Goal: Information Seeking & Learning: Learn about a topic

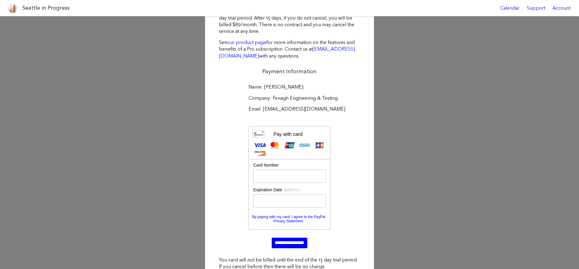
scroll to position [67, 0]
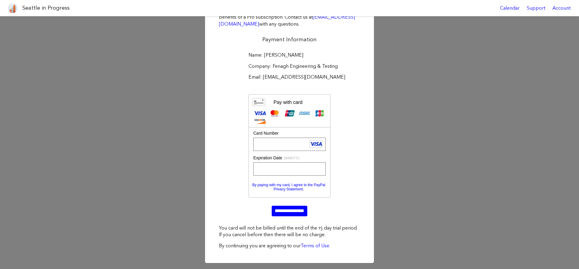
click at [376, 191] on div "Start Your Seattle in Progress Pro Trial There is no charge for trying Seattle …" at bounding box center [289, 110] width 579 height 320
click at [290, 212] on input "**********" at bounding box center [290, 211] width 36 height 10
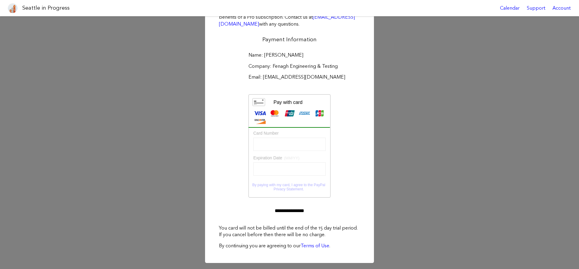
scroll to position [1, 0]
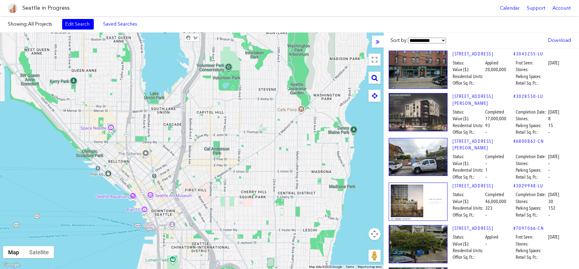
drag, startPoint x: 217, startPoint y: 122, endPoint x: 248, endPoint y: 179, distance: 65.4
click at [248, 179] on div "To navigate, press the arrow keys." at bounding box center [192, 151] width 384 height 237
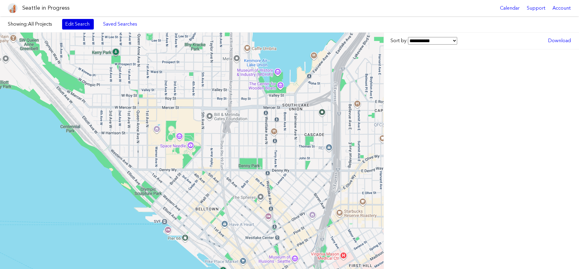
click at [79, 26] on link "Edit Search" at bounding box center [78, 24] width 32 height 10
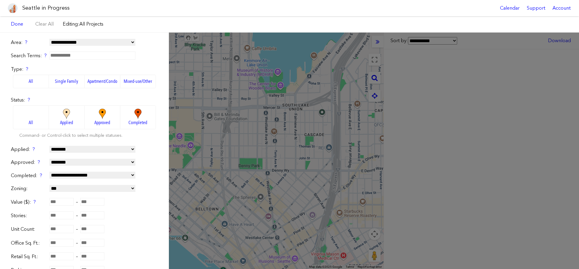
click at [78, 58] on input "text" at bounding box center [92, 56] width 86 height 8
paste input "**********"
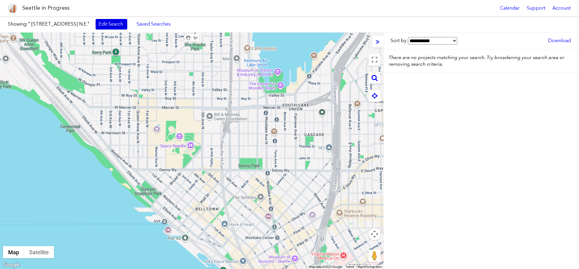
click at [96, 24] on link "Edit Search" at bounding box center [112, 24] width 32 height 10
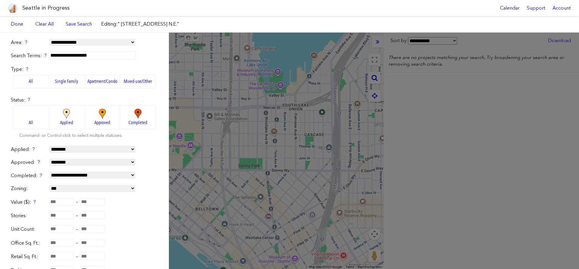
click at [99, 60] on form "**********" at bounding box center [84, 183] width 147 height 289
click at [97, 58] on input "**********" at bounding box center [92, 56] width 86 height 8
drag, startPoint x: 100, startPoint y: 57, endPoint x: 76, endPoint y: 60, distance: 24.0
click at [76, 59] on input "**********" at bounding box center [92, 56] width 86 height 8
type input "*********"
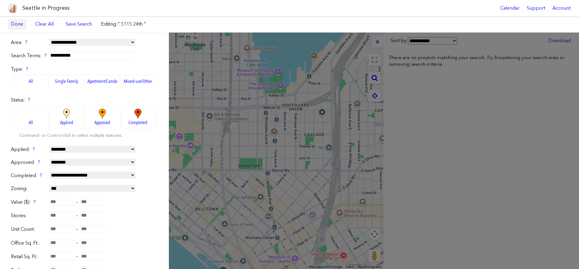
click at [11, 23] on link "Done" at bounding box center [17, 24] width 18 height 10
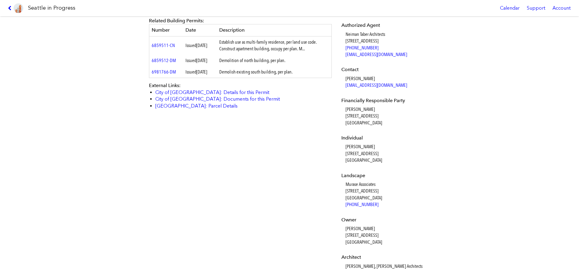
scroll to position [275, 0]
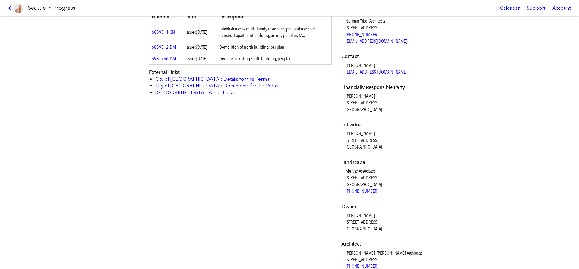
drag, startPoint x: 345, startPoint y: 97, endPoint x: 382, endPoint y: 97, distance: 36.5
click at [382, 97] on dl "Applicant Neiman Taber Architects 1435 34th Ave Seattle, WA, 98122 Architect Ne…" at bounding box center [385, 136] width 87 height 418
copy dd "Dianne Dougherty"
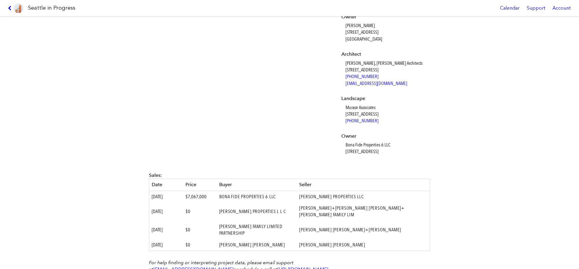
scroll to position [511, 0]
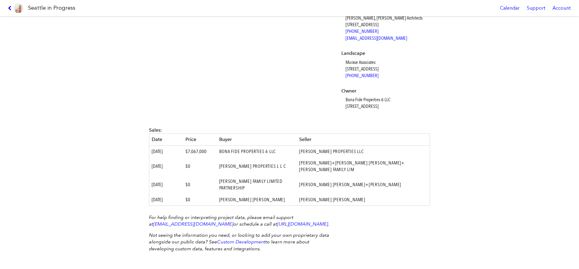
drag, startPoint x: 347, startPoint y: 106, endPoint x: 427, endPoint y: 108, distance: 80.3
click at [427, 108] on dd "Bona Fide Properties 6 LLC 3024 90th Pl SE, Mercer Island, WA 98040" at bounding box center [387, 104] width 83 height 14
click at [377, 110] on dd "Bona Fide Properties 6 LLC 3024 90th Pl SE, Mercer Island, WA 98040" at bounding box center [387, 104] width 83 height 14
drag, startPoint x: 345, startPoint y: 106, endPoint x: 453, endPoint y: 110, distance: 107.8
click at [453, 110] on div "5115 24TH AVE NE #3038614-LU Full design proposal Download proposal as PDF Stat…" at bounding box center [289, 142] width 579 height 253
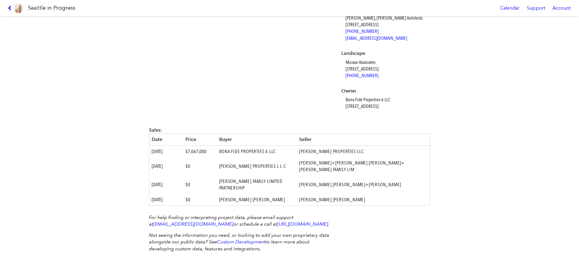
copy dd "3024 90th Pl SE, Mercer Island, WA 98040"
click at [376, 110] on dd "Bona Fide Properties 6 LLC 3024 90th Pl SE, Mercer Island, WA 98040" at bounding box center [387, 104] width 83 height 14
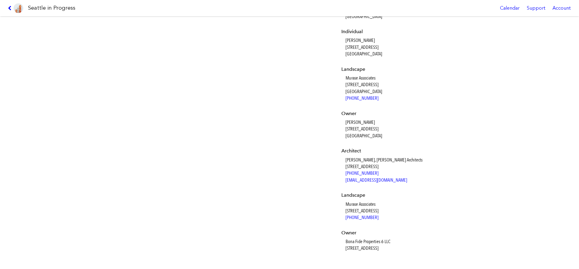
scroll to position [373, 0]
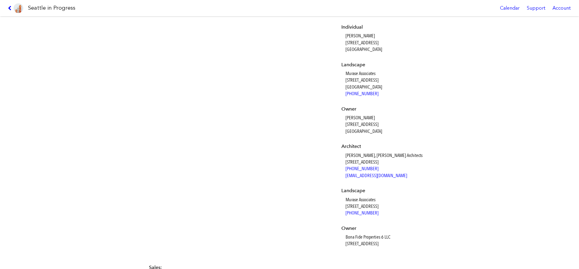
drag, startPoint x: 346, startPoint y: 119, endPoint x: 387, endPoint y: 119, distance: 41.6
click at [387, 119] on dd "Dianne Dougherty 3024 90TH PL SE Mercer Island, WA, 98040" at bounding box center [387, 125] width 83 height 20
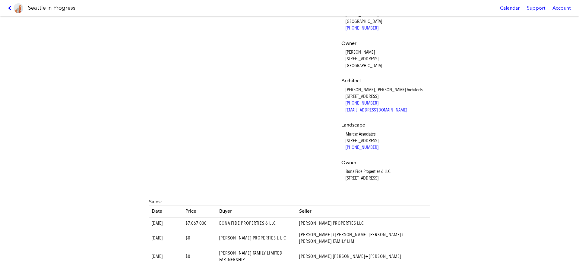
scroll to position [442, 0]
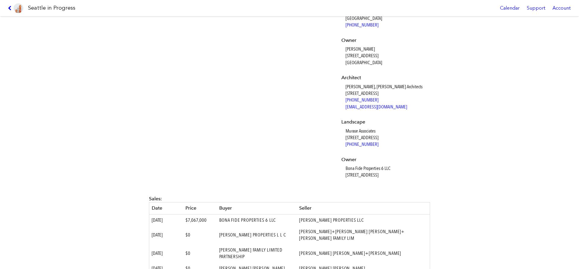
drag, startPoint x: 347, startPoint y: 169, endPoint x: 401, endPoint y: 170, distance: 54.6
click at [401, 170] on dd "Bona Fide Properties 6 LLC 3024 90th Pl SE, Mercer Island, WA 98040" at bounding box center [387, 172] width 83 height 14
copy dd "Bona Fide Properties 6 LLC"
click at [436, 138] on div "5115 24TH AVE NE #3038614-LU Full design proposal Download proposal as PDF Stat…" at bounding box center [289, 142] width 579 height 253
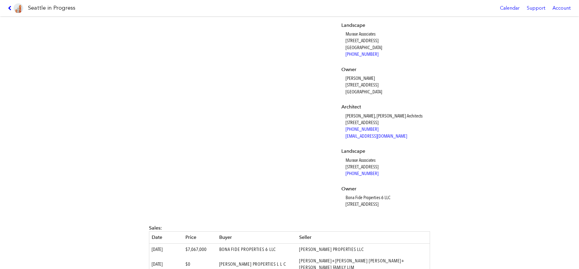
scroll to position [413, 0]
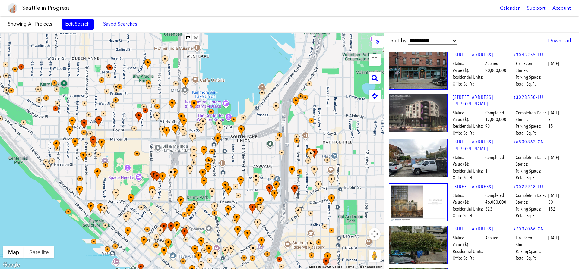
drag, startPoint x: 170, startPoint y: 110, endPoint x: 120, endPoint y: 141, distance: 57.7
click at [120, 141] on div "To navigate, press the arrow keys." at bounding box center [192, 151] width 384 height 237
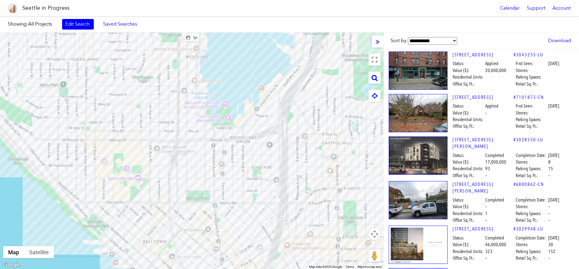
click at [408, 37] on select "**********" at bounding box center [432, 41] width 49 height 8
click option "******" at bounding box center [0, 0] width 0 height 0
select select "******"
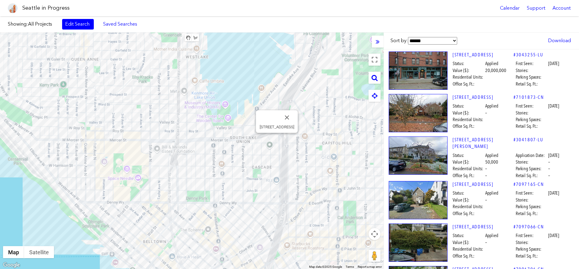
click at [408, 37] on select "**********" at bounding box center [432, 41] width 49 height 8
click option "**********" at bounding box center [0, 0] width 0 height 0
select select "*****"
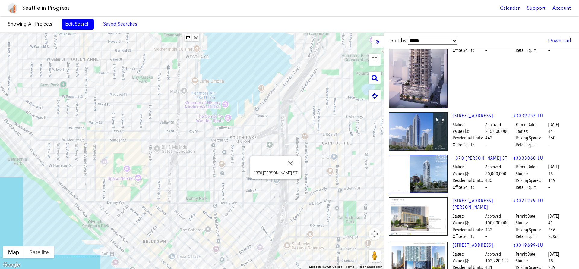
scroll to position [275, 0]
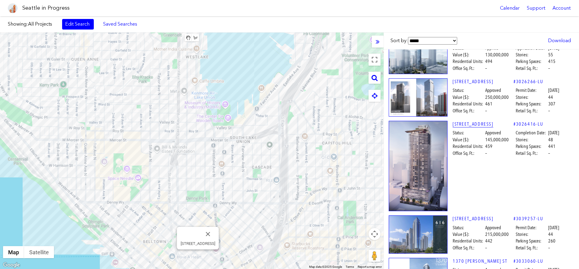
click at [465, 121] on link "[STREET_ADDRESS]" at bounding box center [483, 124] width 61 height 7
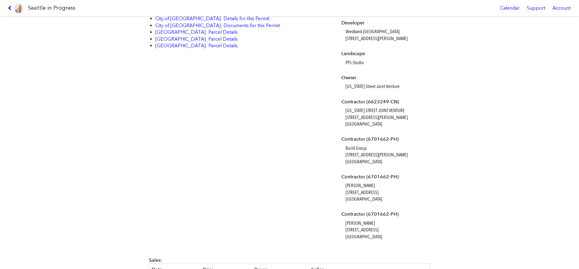
scroll to position [550, 0]
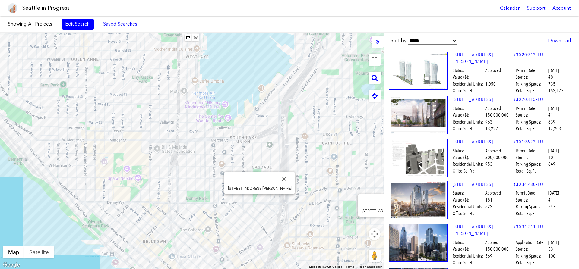
click at [426, 75] on img at bounding box center [418, 71] width 59 height 38
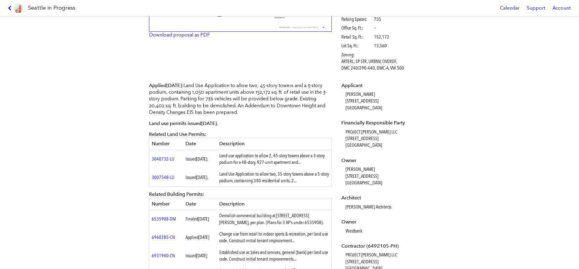
scroll to position [172, 0]
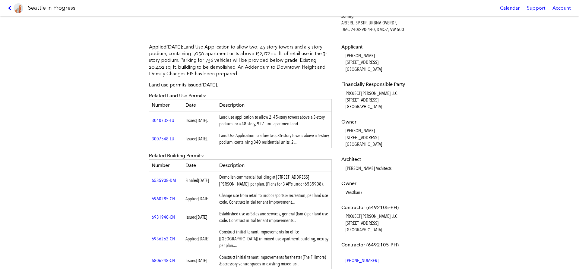
drag, startPoint x: 224, startPoint y: 178, endPoint x: 287, endPoint y: 184, distance: 63.0
click at [287, 184] on td "Demolish commercial building at [STREET_ADDRESS][PERSON_NAME], per plan. (Plans…" at bounding box center [274, 181] width 115 height 18
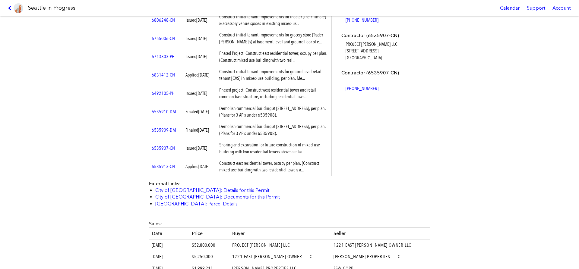
scroll to position [310, 0]
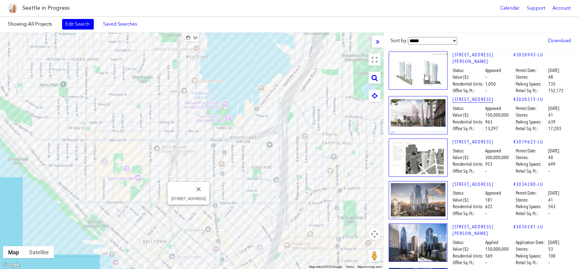
click at [469, 100] on link "[STREET_ADDRESS]" at bounding box center [483, 99] width 61 height 7
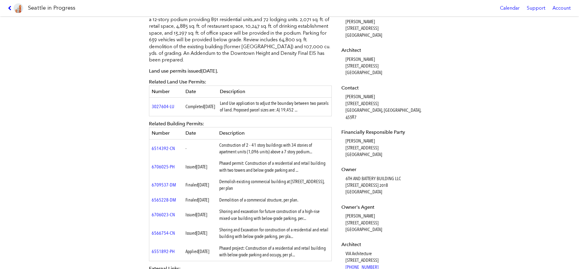
scroll to position [206, 0]
drag, startPoint x: 345, startPoint y: 207, endPoint x: 374, endPoint y: 212, distance: 29.1
click at [374, 212] on dl "Applicant [PERSON_NAME] [STREET_ADDRESS] Architect [PERSON_NAME] [STREET_ADDRES…" at bounding box center [385, 243] width 87 height 469
copy dd "[PERSON_NAME]"
click at [396, 215] on dd "[PERSON_NAME] [STREET_ADDRESS]" at bounding box center [387, 223] width 83 height 20
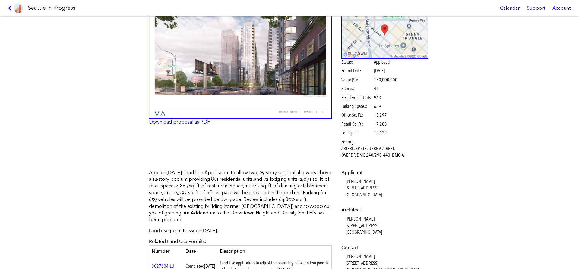
scroll to position [0, 0]
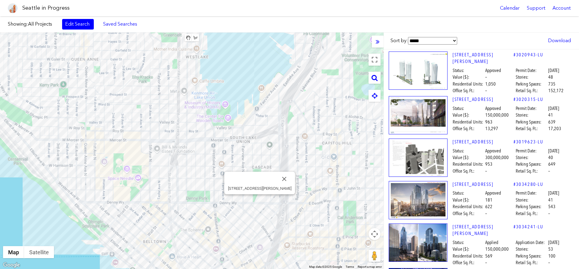
click at [408, 37] on select "**********" at bounding box center [432, 41] width 49 height 8
click at [491, 28] on div "Showing: All Projects Edit Search Saved Searches Added to Saved Searches Done C…" at bounding box center [289, 24] width 579 height 16
click at [86, 23] on link "Edit Search" at bounding box center [78, 24] width 32 height 10
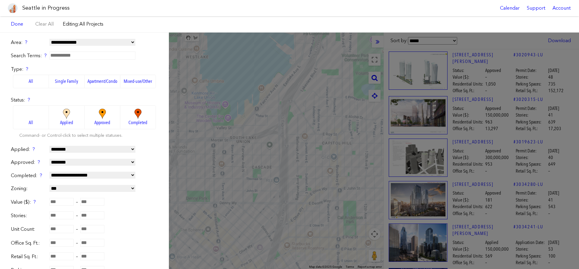
click at [70, 117] on img at bounding box center [66, 114] width 17 height 11
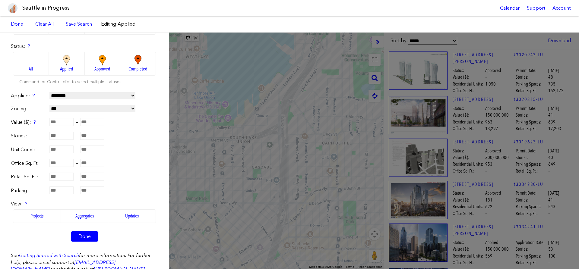
scroll to position [69, 0]
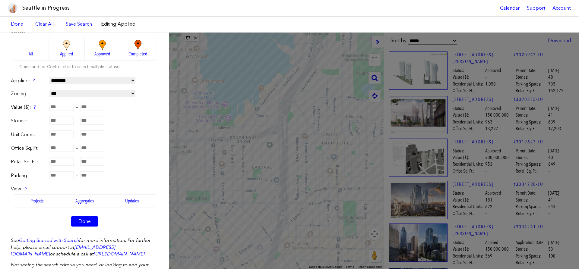
click at [63, 107] on input "number" at bounding box center [61, 107] width 24 height 8
type input "********"
click at [90, 221] on link "Done" at bounding box center [84, 222] width 27 height 10
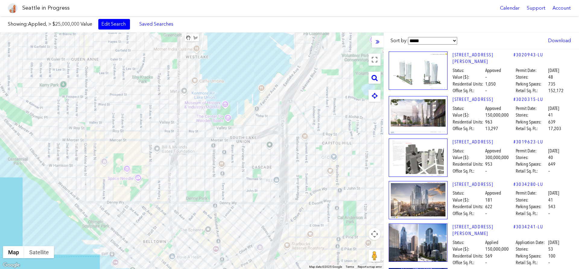
select select "*****"
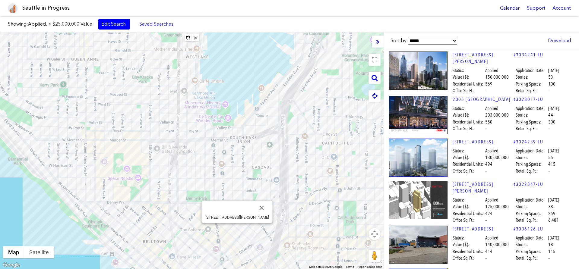
click at [408, 37] on select "**********" at bounding box center [432, 41] width 49 height 8
click at [487, 27] on div "Showing: Applied, > $25,000,000 Value Edit Search Saved Searches Added to Saved…" at bounding box center [289, 24] width 579 height 16
click at [467, 53] on link "[STREET_ADDRESS][PERSON_NAME]" at bounding box center [483, 59] width 61 height 14
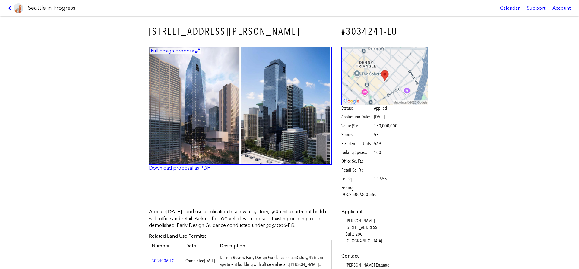
drag, startPoint x: 310, startPoint y: 225, endPoint x: 152, endPoint y: 208, distance: 159.1
click at [168, 210] on span "Applied [DATE] :" at bounding box center [166, 212] width 34 height 6
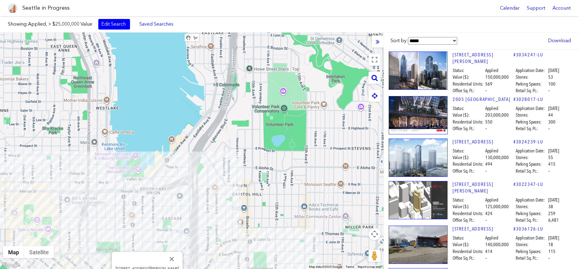
select select "*****"
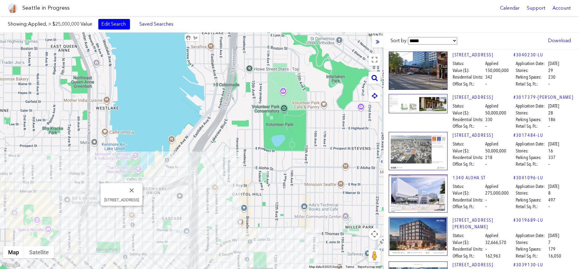
select select "*****"
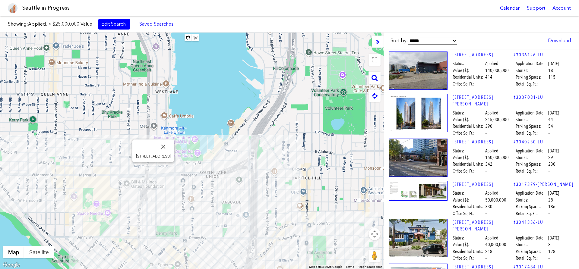
drag, startPoint x: 210, startPoint y: 164, endPoint x: 275, endPoint y: 144, distance: 68.2
click at [275, 144] on div "To navigate, press the arrow keys. [STREET_ADDRESS]" at bounding box center [192, 151] width 384 height 237
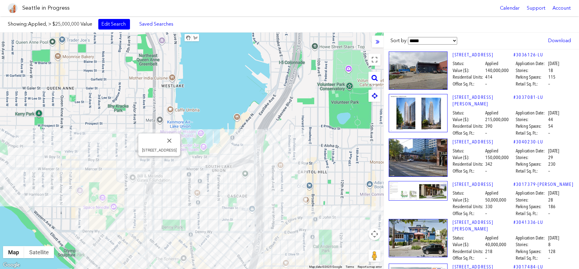
select select "*****"
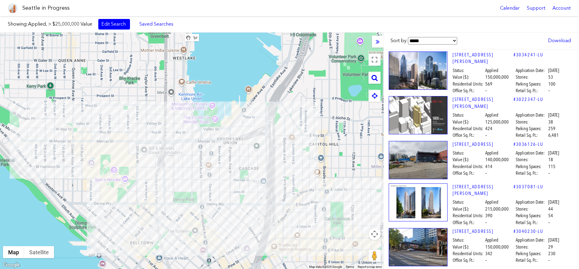
drag, startPoint x: 254, startPoint y: 139, endPoint x: 256, endPoint y: 127, distance: 12.6
click at [256, 127] on div "To navigate, press the arrow keys." at bounding box center [192, 151] width 384 height 237
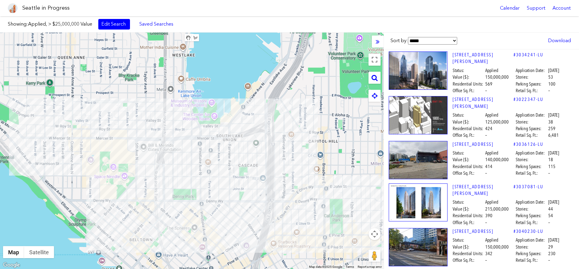
select select "*****"
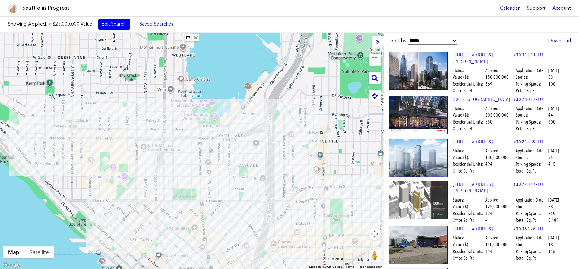
click at [376, 232] on button "Map camera controls" at bounding box center [375, 234] width 12 height 12
click at [358, 251] on button "Zoom out" at bounding box center [360, 249] width 12 height 12
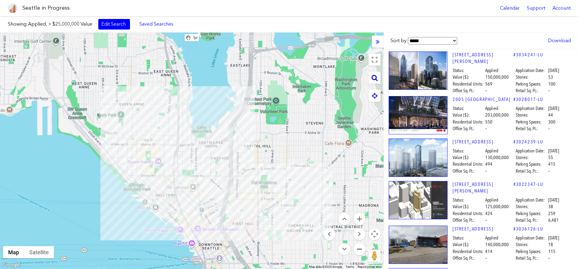
select select "*****"
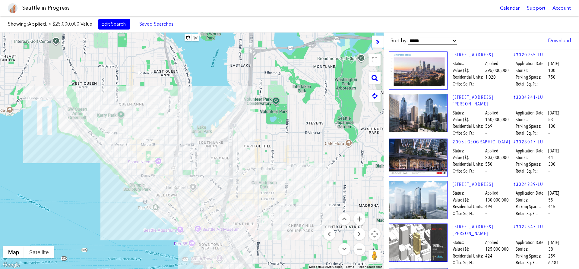
click at [360, 247] on button "Zoom out" at bounding box center [360, 249] width 12 height 12
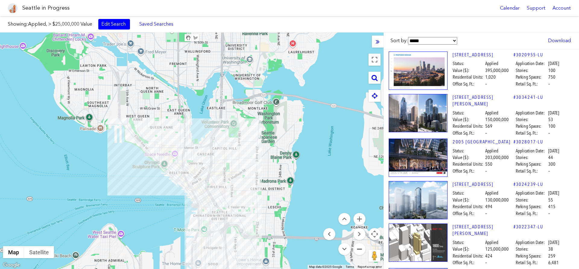
click at [360, 247] on button "Zoom out" at bounding box center [360, 249] width 12 height 12
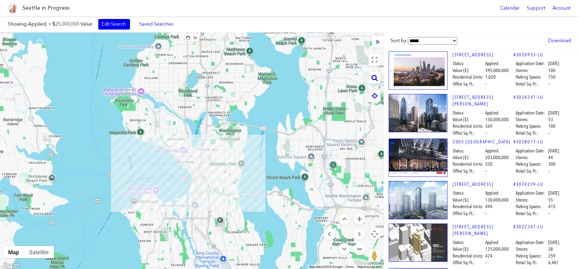
select select "*****"
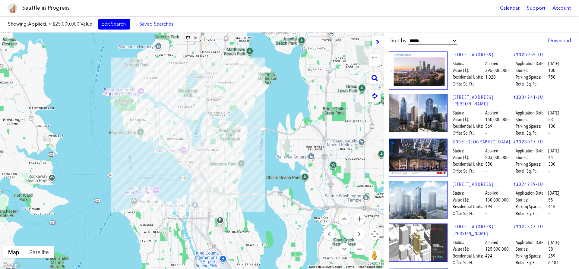
select select "*****"
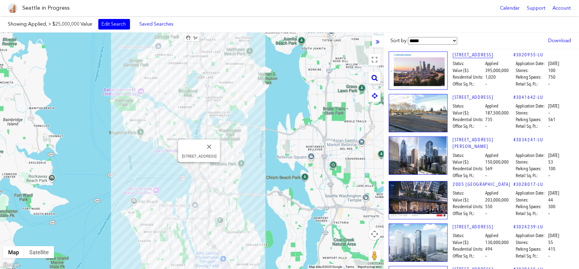
click at [465, 55] on link "[STREET_ADDRESS]" at bounding box center [483, 55] width 61 height 7
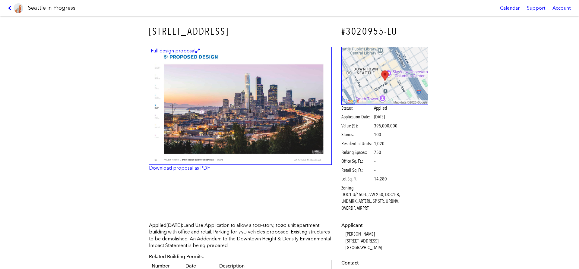
click at [190, 51] on figcaption "Full design proposal" at bounding box center [175, 51] width 51 height 7
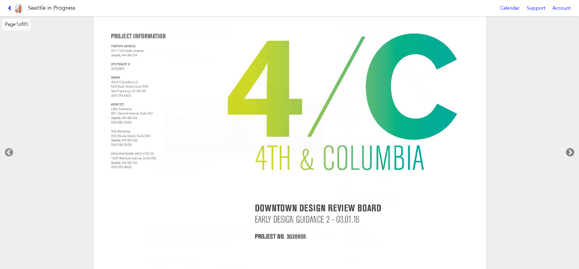
click at [572, 152] on icon at bounding box center [570, 152] width 18 height 19
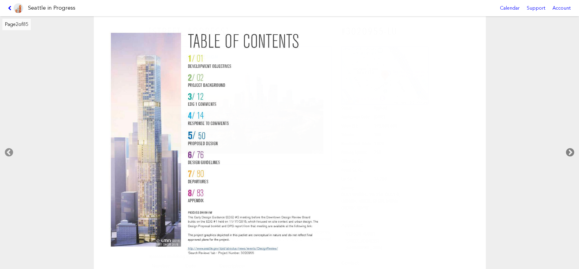
click at [572, 152] on icon at bounding box center [570, 152] width 18 height 19
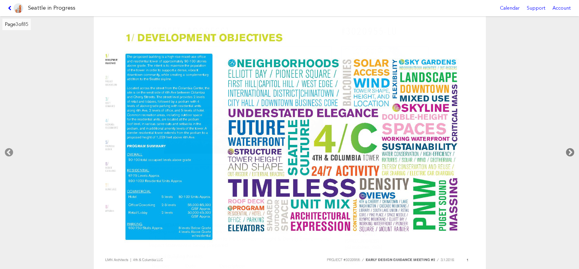
click at [572, 152] on icon at bounding box center [570, 152] width 18 height 19
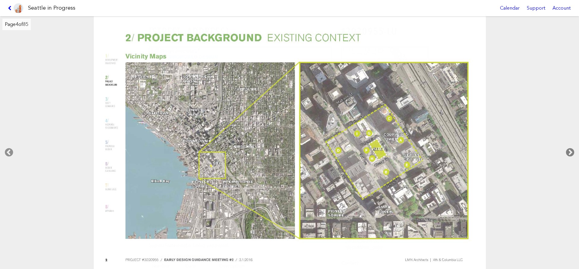
click at [572, 152] on icon at bounding box center [570, 152] width 18 height 19
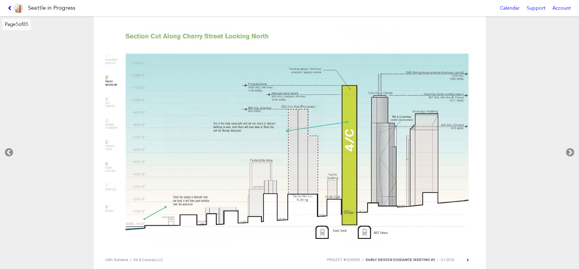
click at [11, 8] on icon at bounding box center [11, 8] width 6 height 5
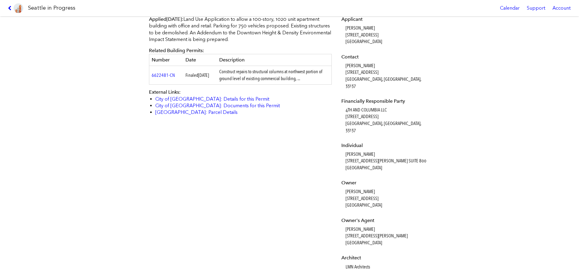
scroll to position [241, 0]
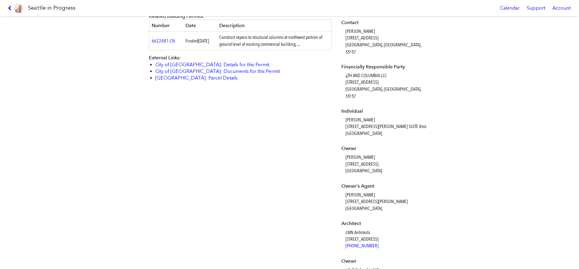
drag, startPoint x: 346, startPoint y: 145, endPoint x: 388, endPoint y: 145, distance: 41.9
click at [388, 154] on dd "[PERSON_NAME] [STREET_ADDRESS]" at bounding box center [387, 164] width 83 height 20
copy dd "[PERSON_NAME]"
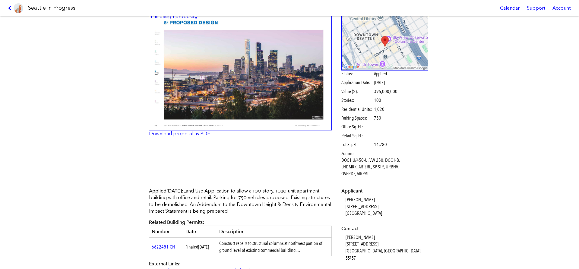
scroll to position [0, 0]
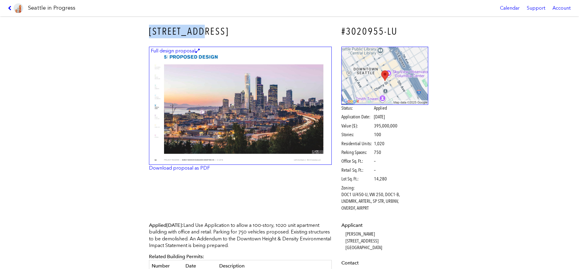
drag, startPoint x: 202, startPoint y: 30, endPoint x: 135, endPoint y: 32, distance: 67.3
click at [135, 32] on div "[STREET_ADDRESS] #3020955-LU Full design proposal Download proposal as PDF Stat…" at bounding box center [289, 142] width 579 height 253
copy h3 "[STREET_ADDRESS]"
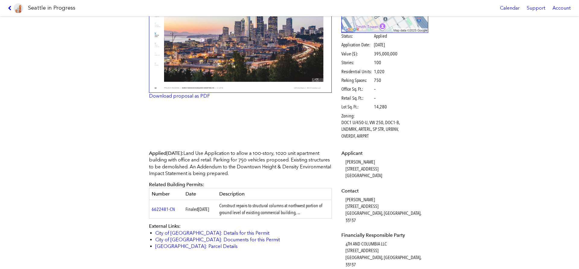
scroll to position [138, 0]
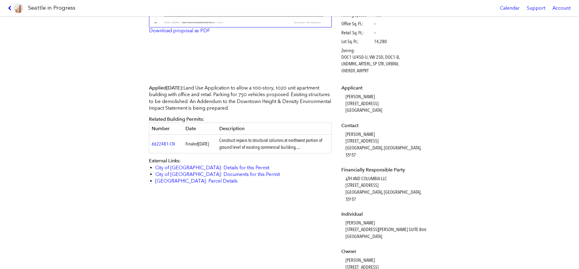
drag, startPoint x: 306, startPoint y: 148, endPoint x: 222, endPoint y: 139, distance: 84.4
click at [222, 139] on td "Construct repairs to structural columns at northwest portion of ground level of…" at bounding box center [274, 144] width 115 height 19
click at [225, 138] on td "Construct repairs to structural columns at northwest portion of ground level of…" at bounding box center [274, 144] width 115 height 19
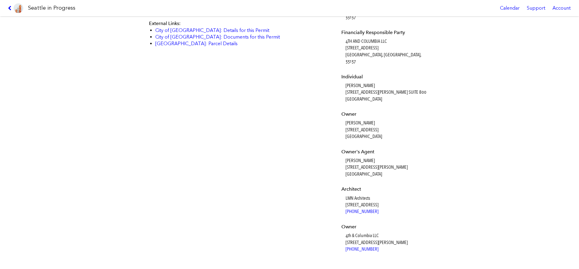
drag, startPoint x: 345, startPoint y: 146, endPoint x: 386, endPoint y: 149, distance: 41.2
click at [386, 149] on dl "Applicant [PERSON_NAME] [STREET_ADDRESS] Contact [PERSON_NAME] [STREET_ADDRESS]…" at bounding box center [385, 100] width 87 height 306
copy dd "[PERSON_NAME]"
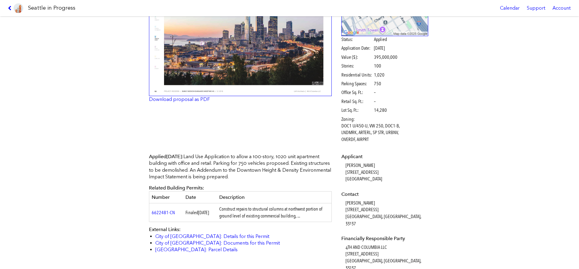
scroll to position [0, 0]
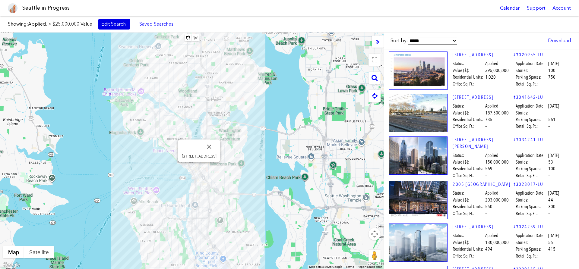
click at [118, 26] on link "Edit Search" at bounding box center [114, 24] width 32 height 10
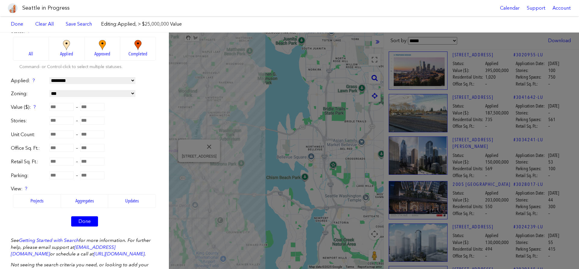
click at [492, 112] on div "**********" at bounding box center [289, 151] width 579 height 237
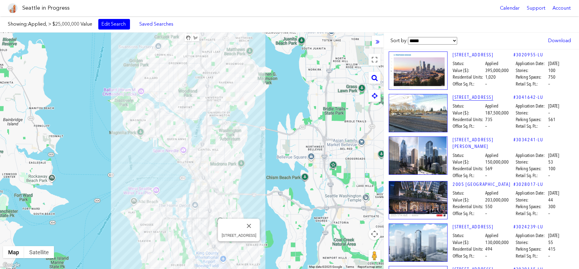
click at [470, 98] on link "[STREET_ADDRESS]" at bounding box center [483, 97] width 61 height 7
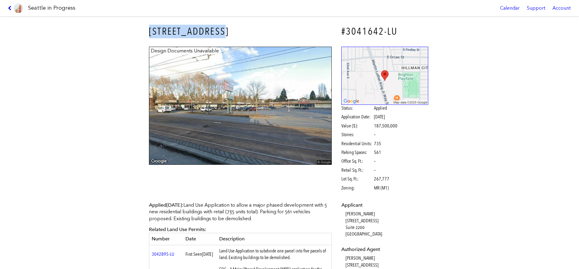
drag, startPoint x: 150, startPoint y: 31, endPoint x: 225, endPoint y: 36, distance: 75.3
click at [225, 36] on h3 "[STREET_ADDRESS]" at bounding box center [240, 32] width 183 height 14
copy h3 "[STREET_ADDRESS]"
click at [215, 31] on h3 "[STREET_ADDRESS]" at bounding box center [240, 32] width 183 height 14
click at [10, 4] on link at bounding box center [15, 8] width 20 height 16
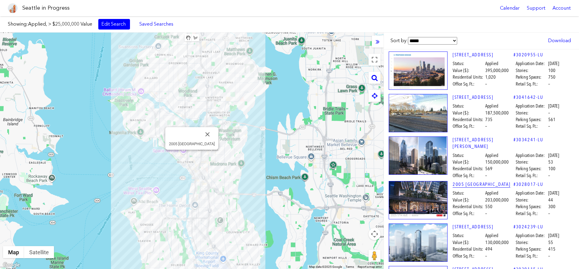
click at [473, 185] on link "2005 [GEOGRAPHIC_DATA]" at bounding box center [483, 184] width 61 height 7
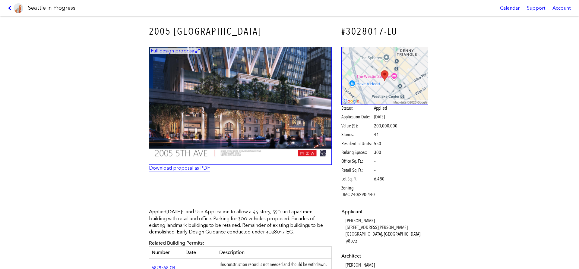
click at [193, 167] on link "Download proposal as PDF" at bounding box center [179, 168] width 61 height 6
click at [222, 100] on img at bounding box center [240, 106] width 183 height 119
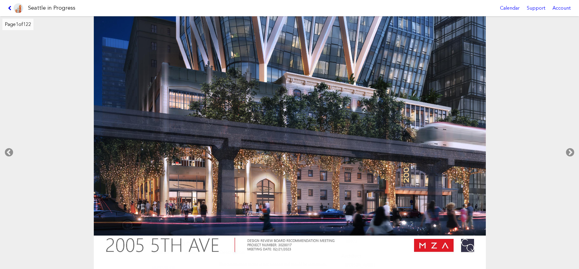
click at [10, 6] on icon at bounding box center [11, 8] width 6 height 5
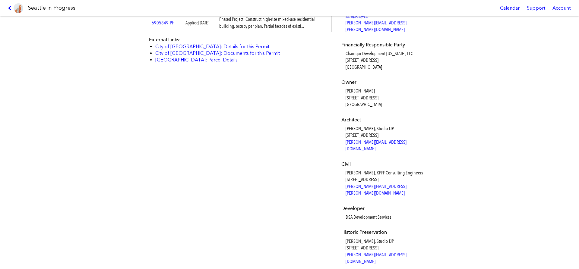
scroll to position [310, 0]
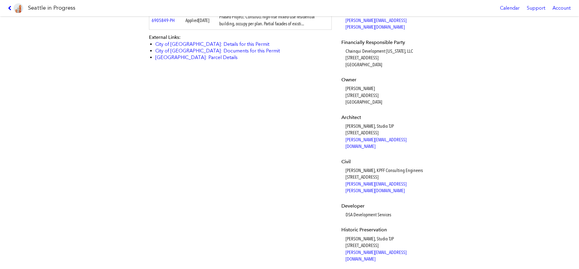
drag, startPoint x: 346, startPoint y: 188, endPoint x: 408, endPoint y: 187, distance: 61.9
click at [408, 212] on dd "DSA Development Services" at bounding box center [387, 215] width 83 height 7
copy dd "DSA Development Services"
click at [343, 130] on dl "Applicant [PERSON_NAME] [STREET_ADDRESS][PERSON_NAME] Architect [PERSON_NAME] […" at bounding box center [385, 248] width 87 height 698
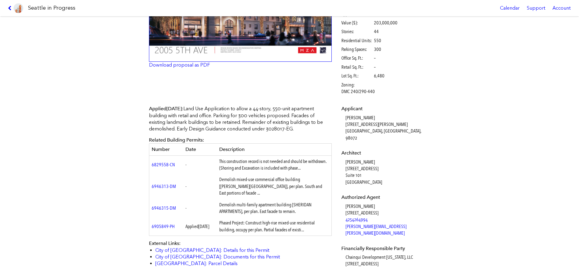
scroll to position [0, 0]
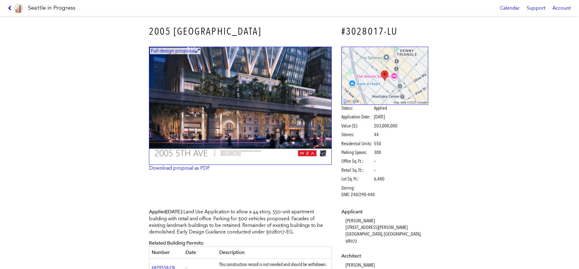
click at [12, 12] on link at bounding box center [15, 8] width 20 height 16
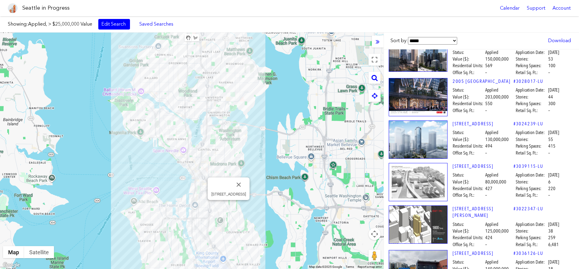
scroll to position [138, 0]
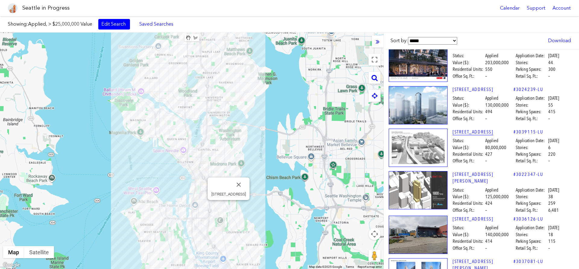
click at [465, 129] on link "[STREET_ADDRESS]" at bounding box center [483, 132] width 61 height 7
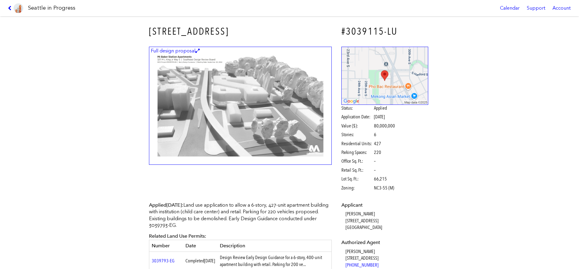
drag, startPoint x: 151, startPoint y: 30, endPoint x: 239, endPoint y: 36, distance: 88.3
click at [239, 36] on h3 "[STREET_ADDRESS]" at bounding box center [240, 32] width 183 height 14
copy h3 "[STREET_ADDRESS]"
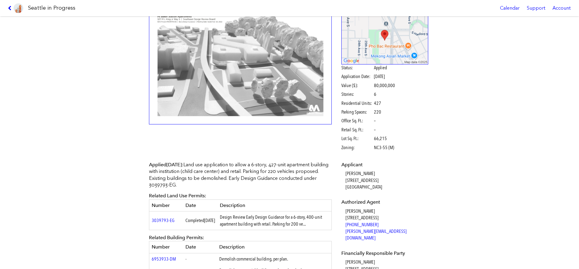
scroll to position [144, 0]
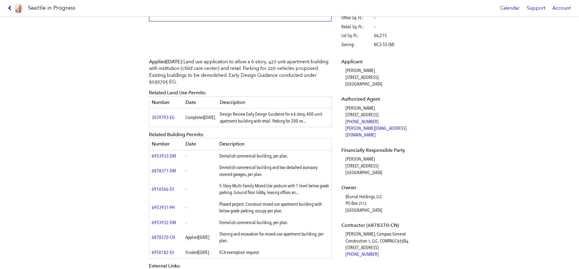
drag, startPoint x: 377, startPoint y: 205, endPoint x: 344, endPoint y: 143, distance: 70.7
click at [344, 143] on dl "Applicant [PERSON_NAME] [STREET_ADDRESS] Authorized Agent [PERSON_NAME] [STREET…" at bounding box center [385, 159] width 87 height 200
click at [344, 147] on dt "Financially Responsible Party" at bounding box center [385, 150] width 87 height 7
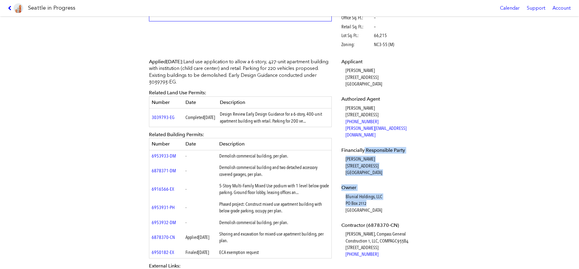
drag, startPoint x: 342, startPoint y: 144, endPoint x: 392, endPoint y: 198, distance: 73.7
click at [392, 198] on dl "Applicant [PERSON_NAME] [STREET_ADDRESS] Authorized Agent [PERSON_NAME] [STREET…" at bounding box center [385, 159] width 87 height 200
click at [392, 198] on dd "Blunial Holdings, LLC [STREET_ADDRESS]" at bounding box center [387, 204] width 83 height 20
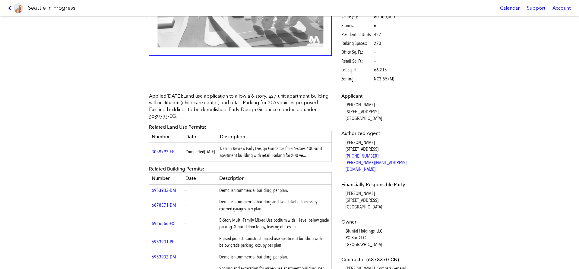
scroll to position [0, 0]
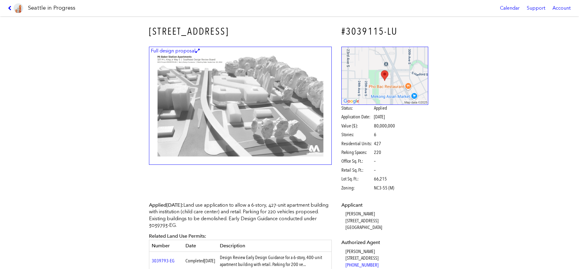
click at [6, 9] on link at bounding box center [15, 8] width 20 height 16
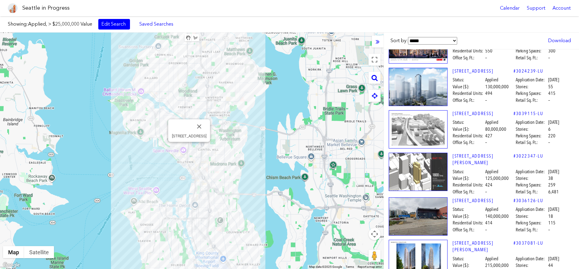
scroll to position [172, 0]
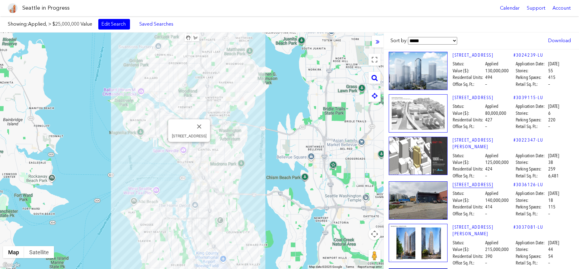
click at [477, 182] on link "[STREET_ADDRESS]" at bounding box center [483, 185] width 61 height 7
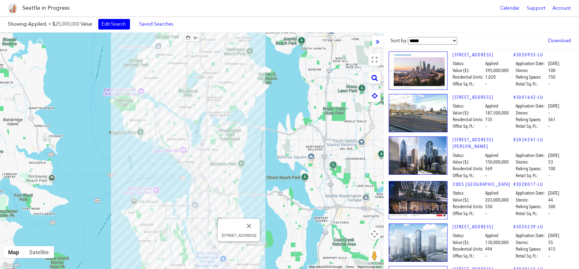
click at [408, 37] on select "**********" at bounding box center [432, 41] width 49 height 8
click option "**********" at bounding box center [0, 0] width 0 height 0
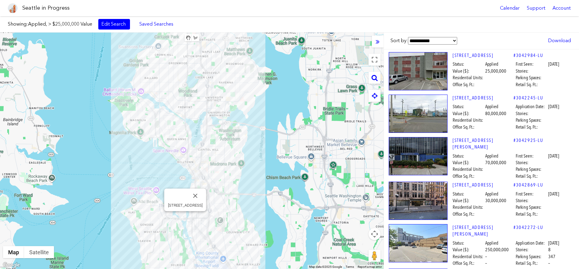
scroll to position [172, 0]
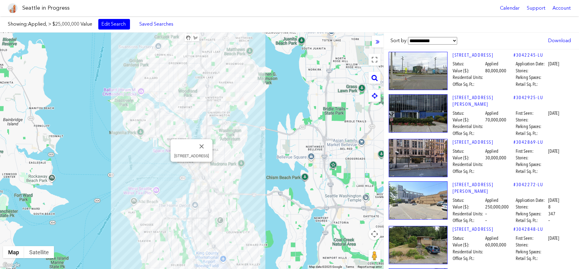
click at [332, 167] on div "To navigate, press the arrow keys. [STREET_ADDRESS]" at bounding box center [192, 151] width 384 height 237
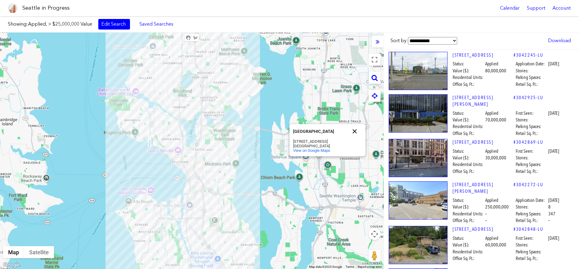
click at [356, 128] on button "Close" at bounding box center [355, 131] width 14 height 14
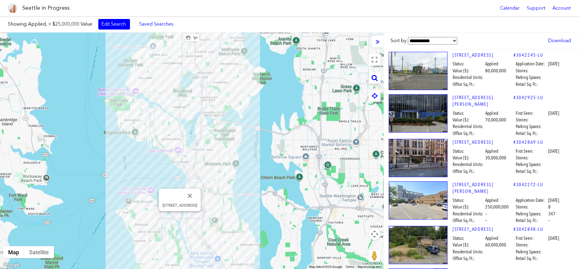
scroll to position [0, 0]
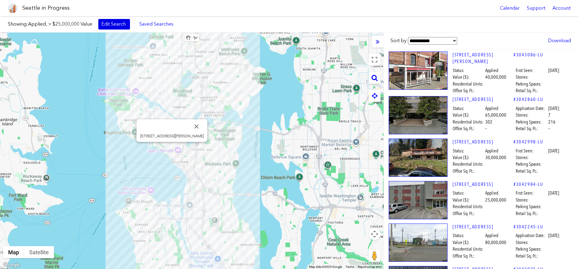
click at [111, 26] on link "Edit Search" at bounding box center [114, 24] width 32 height 10
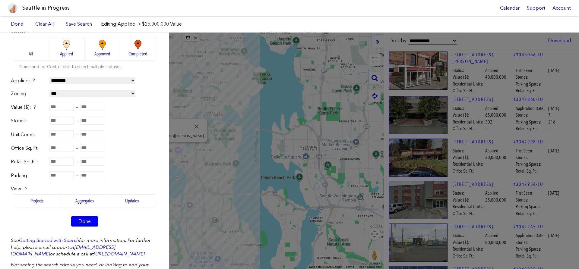
click at [112, 61] on label "Approved" at bounding box center [103, 49] width 36 height 24
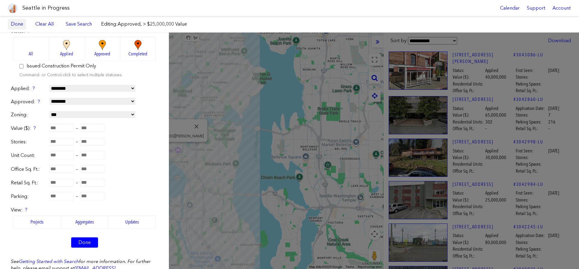
click at [20, 26] on link "Done" at bounding box center [17, 24] width 18 height 10
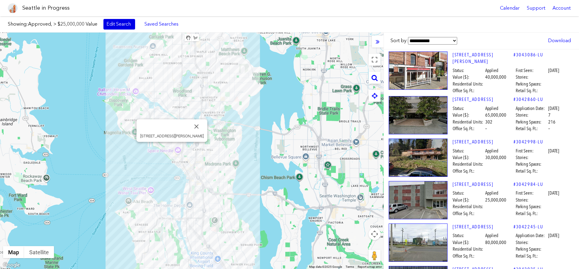
click at [109, 26] on link "Edit Search" at bounding box center [119, 24] width 32 height 10
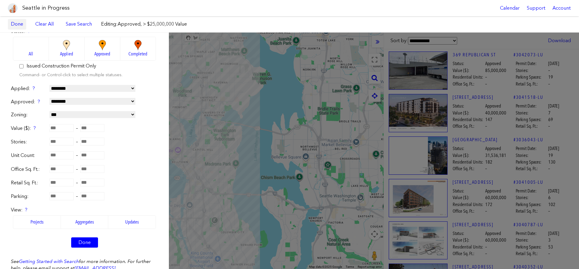
click at [15, 25] on link "Done" at bounding box center [17, 24] width 18 height 10
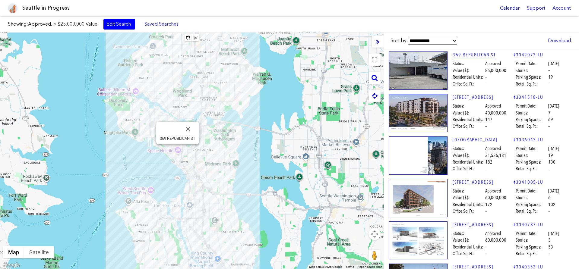
click at [465, 58] on link "369 REPUBLICAN ST" at bounding box center [483, 55] width 61 height 7
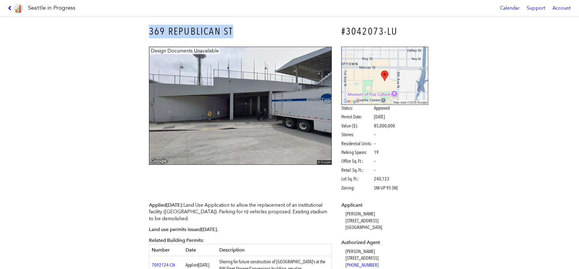
drag, startPoint x: 148, startPoint y: 30, endPoint x: 277, endPoint y: 33, distance: 128.6
click at [275, 33] on div "369 REPUBLICAN ST" at bounding box center [240, 32] width 191 height 22
copy h3 "369 REPUBLICAN ST"
click at [161, 30] on h3 "369 REPUBLICAN ST" at bounding box center [240, 32] width 183 height 14
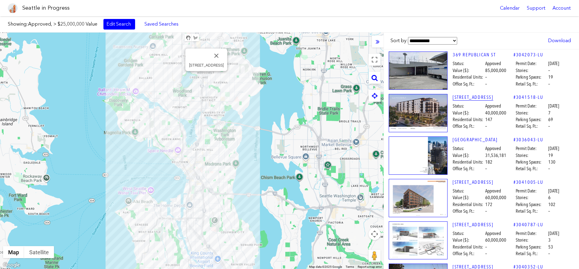
click at [491, 100] on link "[STREET_ADDRESS]" at bounding box center [483, 97] width 61 height 7
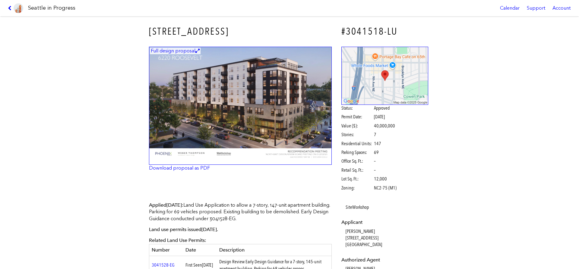
drag, startPoint x: 150, startPoint y: 28, endPoint x: 282, endPoint y: 32, distance: 132.5
click at [282, 32] on h3 "[STREET_ADDRESS]" at bounding box center [240, 32] width 183 height 14
copy h3 "[STREET_ADDRESS]"
click at [219, 189] on div "Full design proposal Download proposal as PDF Status: Approved Permit Date: [DA…" at bounding box center [290, 120] width 290 height 155
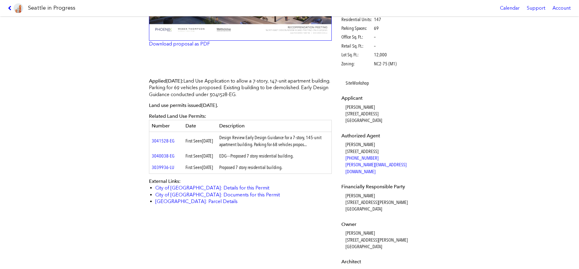
scroll to position [138, 0]
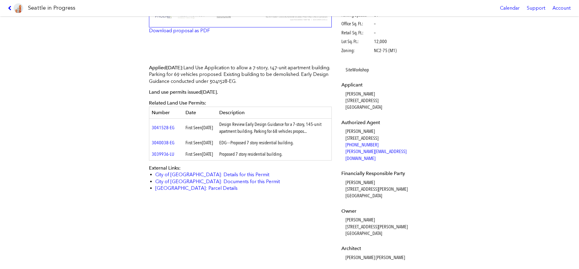
drag, startPoint x: 346, startPoint y: 177, endPoint x: 376, endPoint y: 177, distance: 30.2
click at [376, 180] on dd "[PERSON_NAME] [STREET_ADDRESS][PERSON_NAME]" at bounding box center [387, 190] width 83 height 20
drag, startPoint x: 346, startPoint y: 214, endPoint x: 372, endPoint y: 212, distance: 25.7
click at [371, 217] on dd "[PERSON_NAME] [STREET_ADDRESS][PERSON_NAME]" at bounding box center [387, 227] width 83 height 20
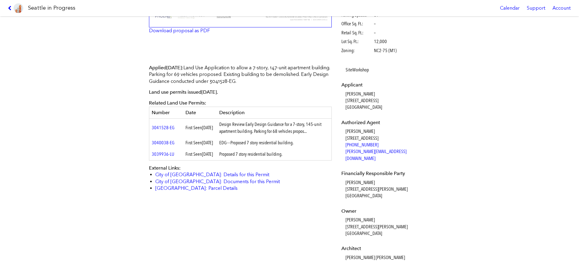
copy dd "[PERSON_NAME]"
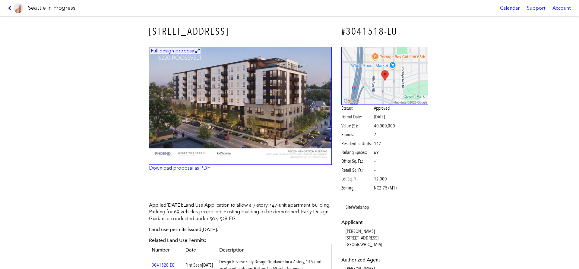
drag, startPoint x: 149, startPoint y: 30, endPoint x: 266, endPoint y: 30, distance: 117.1
click at [266, 30] on h3 "[STREET_ADDRESS]" at bounding box center [240, 32] width 183 height 14
